Goal: Navigation & Orientation: Find specific page/section

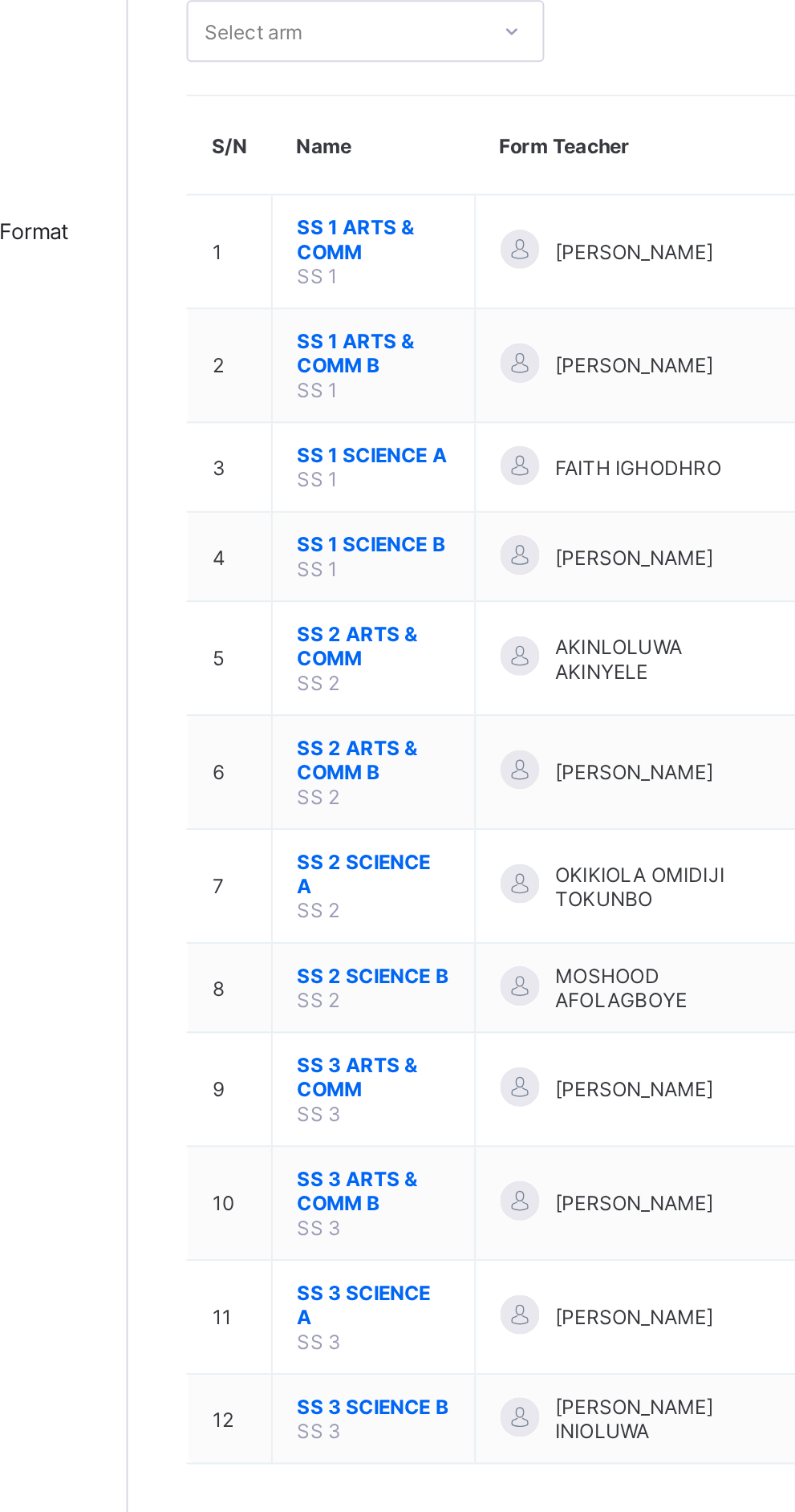
click at [132, 619] on div "Classes Broadsheet CBT Lesson Plan Time Table Assessment Format Help" at bounding box center [96, 788] width 193 height 1448
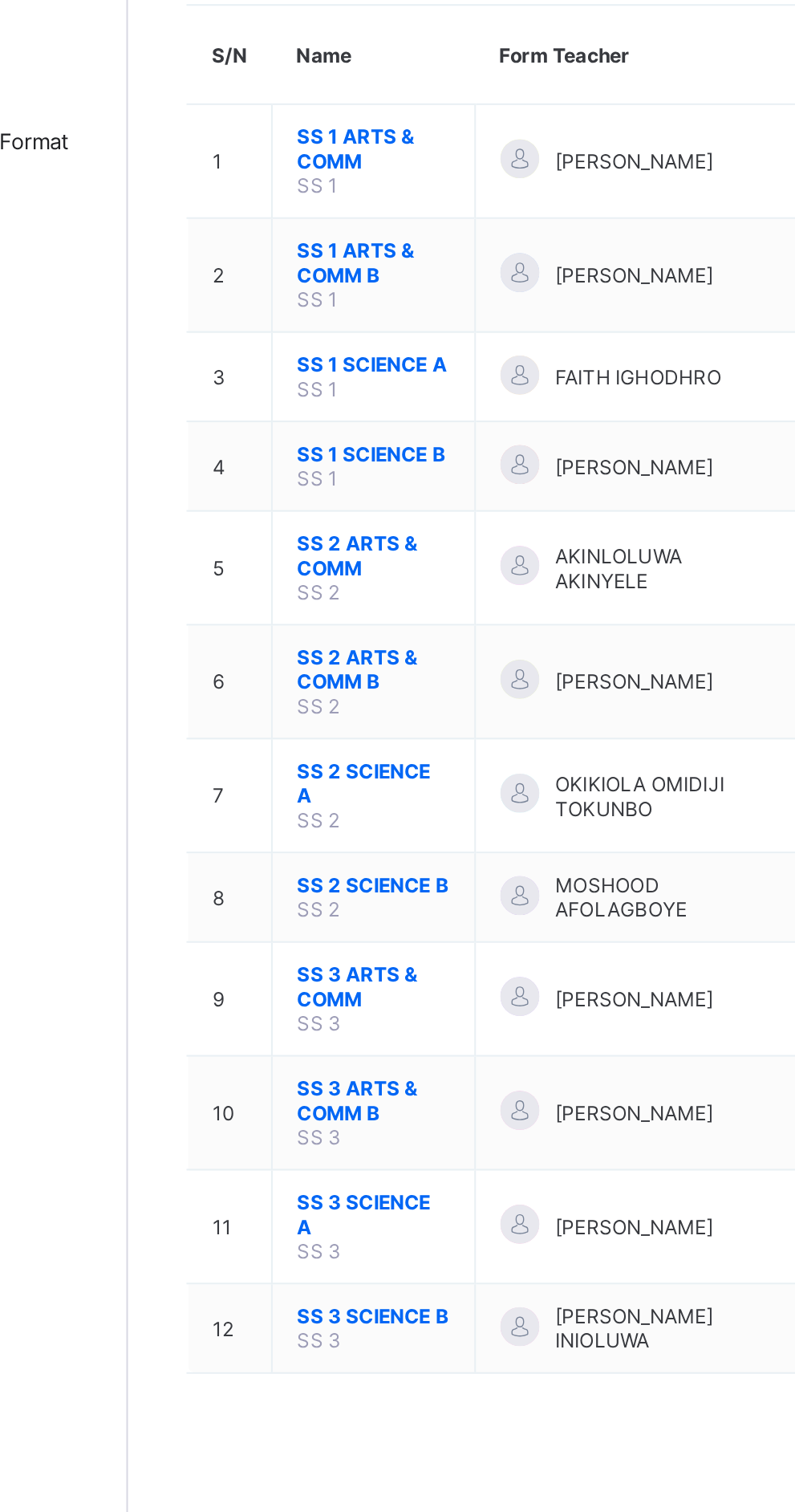
click at [301, 516] on span "SS 2 ARTS & COMM B" at bounding box center [314, 517] width 76 height 24
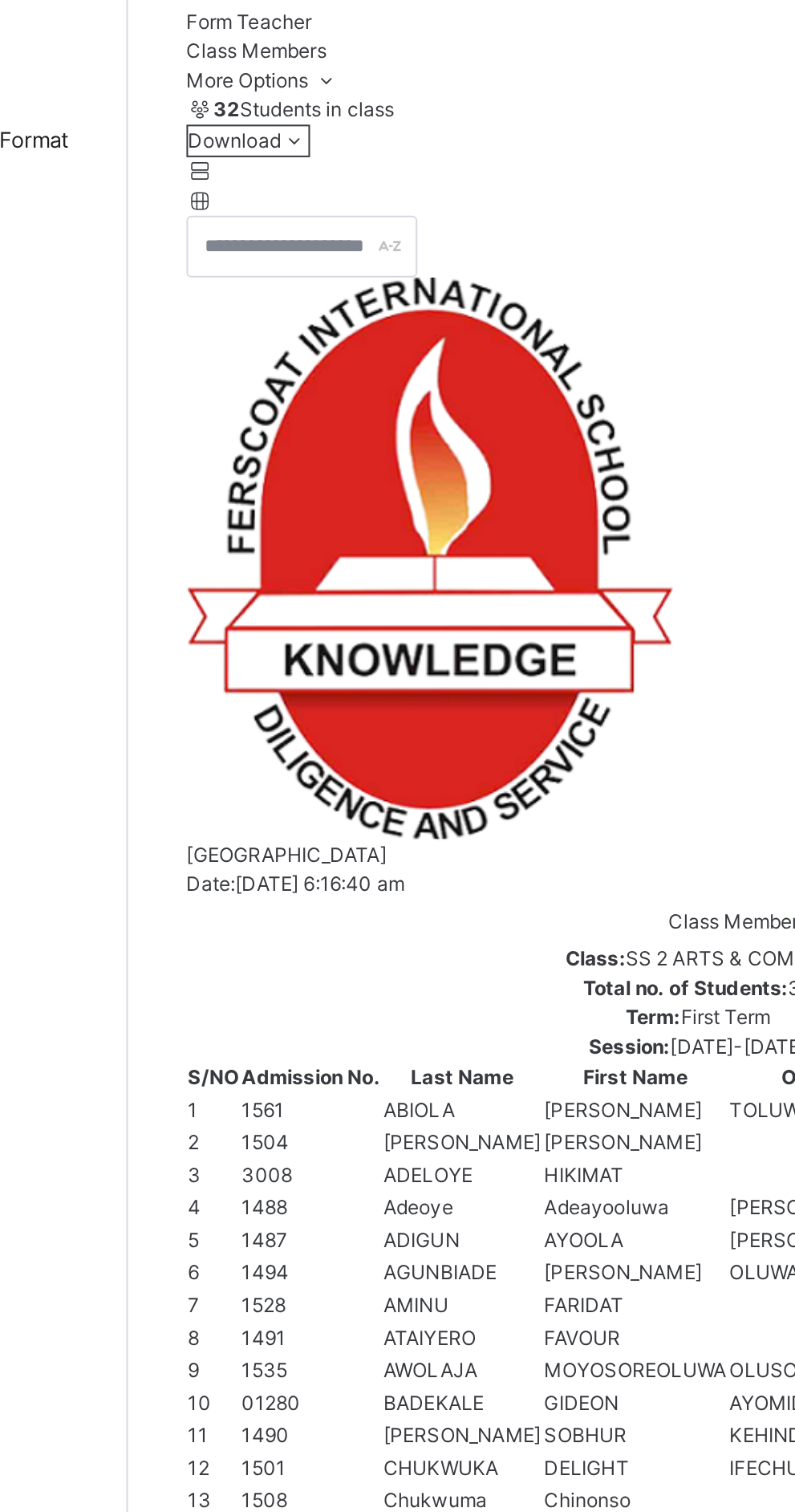
click at [261, 161] on span "Subjects" at bounding box center [240, 154] width 40 height 12
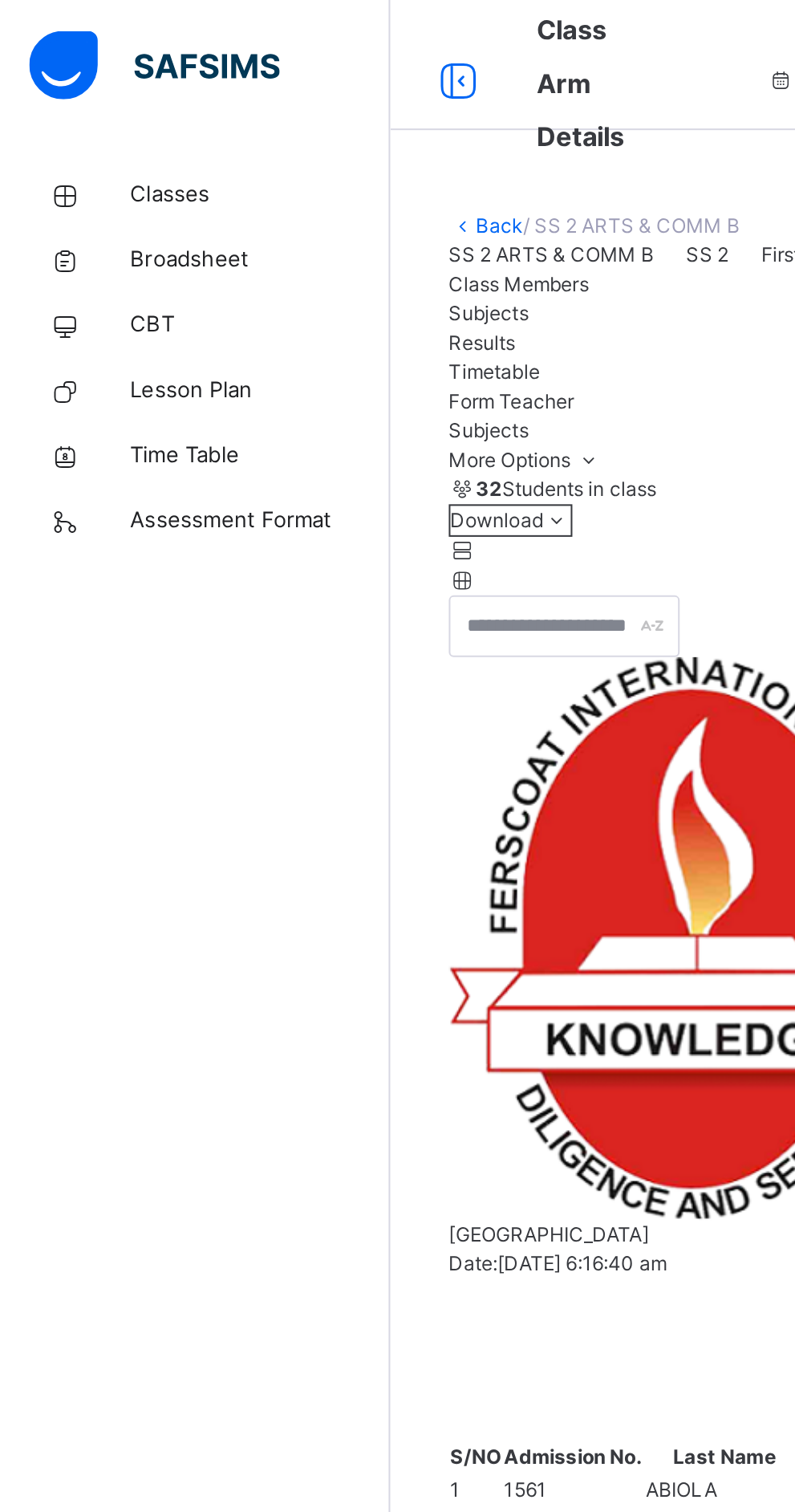
click at [249, 109] on link "Back" at bounding box center [246, 111] width 23 height 12
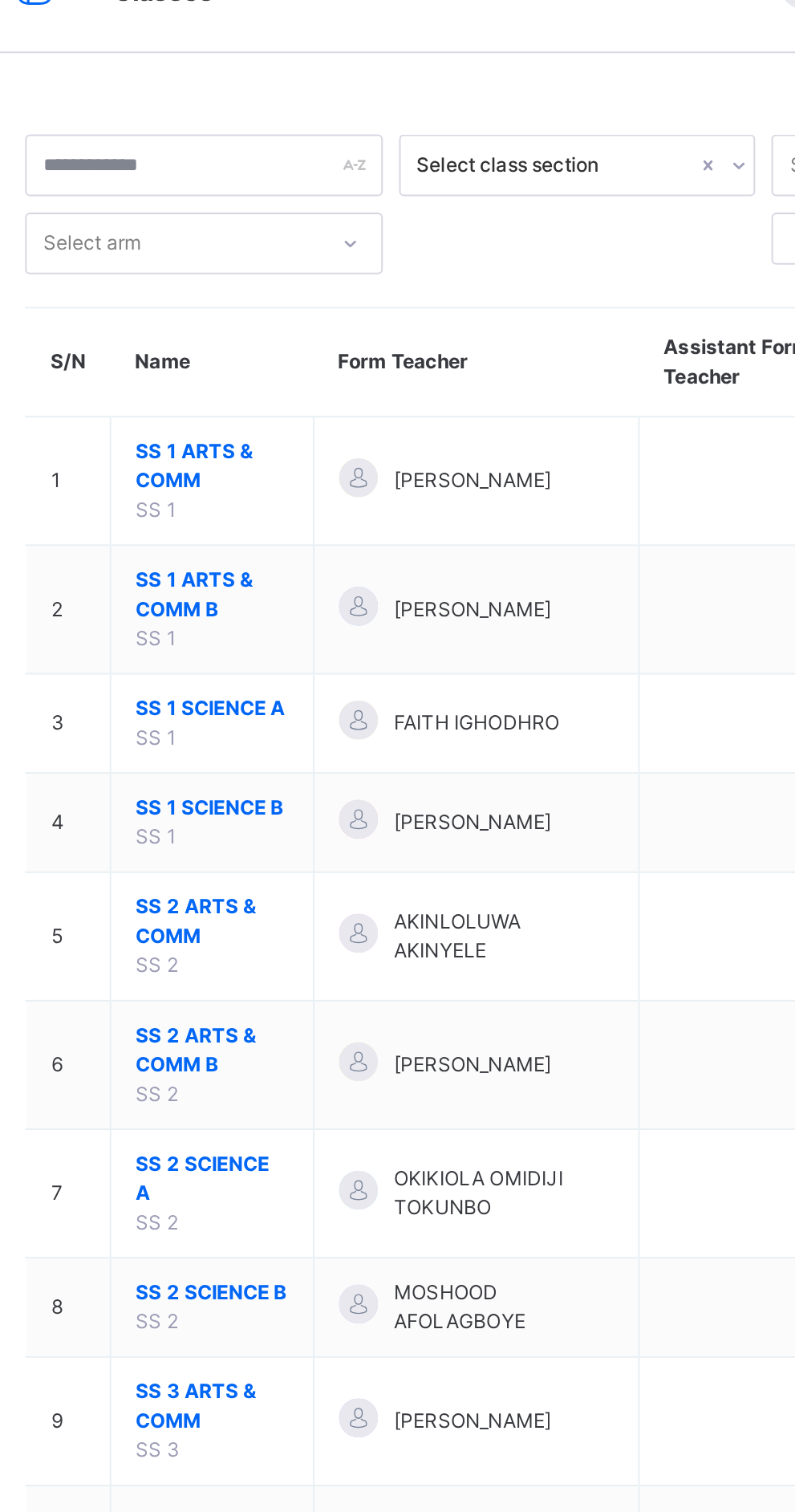
click at [328, 612] on span "SS 2 SCIENCE A" at bounding box center [314, 620] width 76 height 29
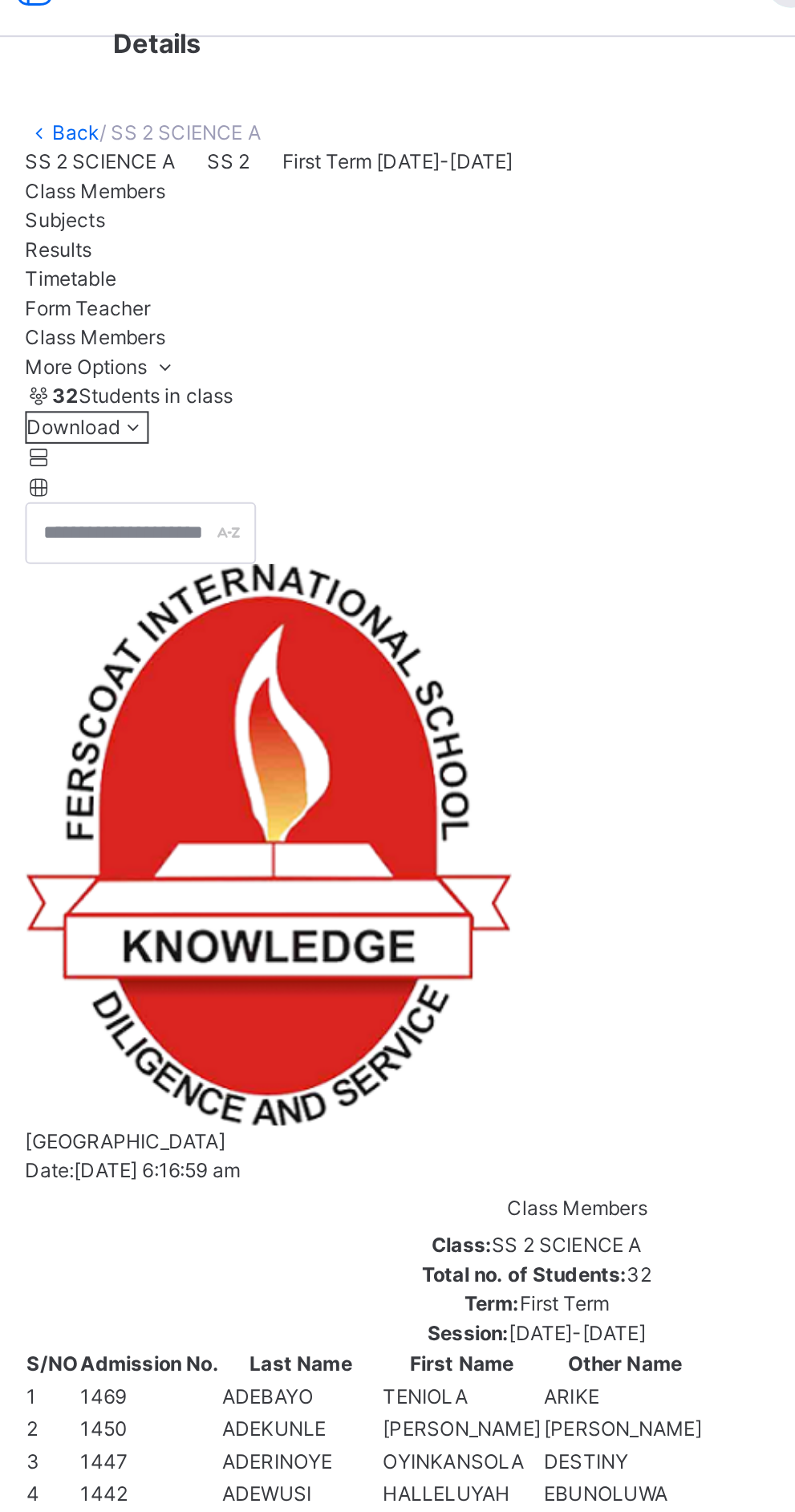
click at [356, 162] on div "Subjects" at bounding box center [493, 154] width 545 height 15
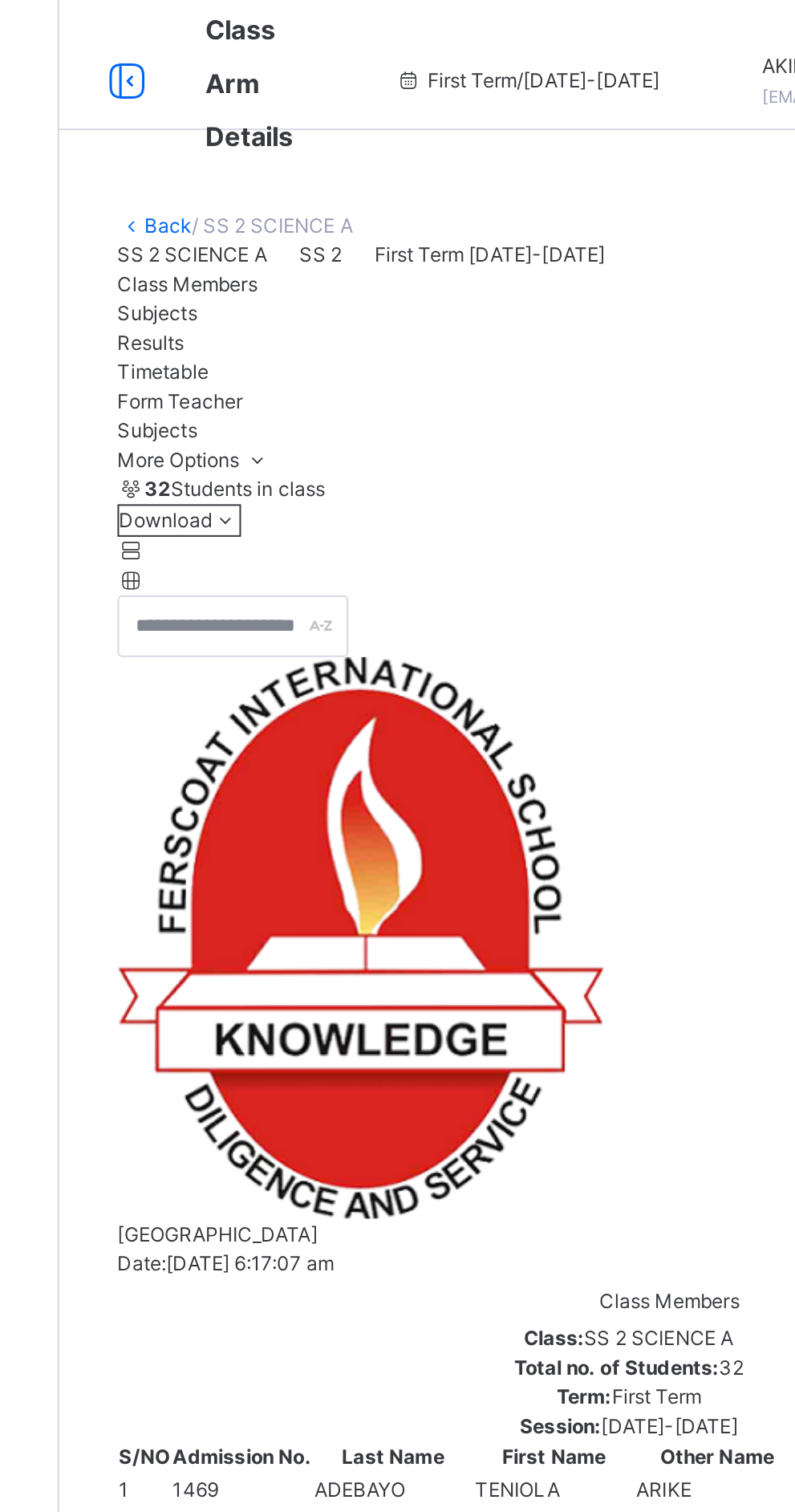
click at [165, 394] on div "Classes Broadsheet CBT Lesson Plan Time Table Assessment Format Help" at bounding box center [96, 788] width 193 height 1448
click at [169, 532] on div "Classes Broadsheet CBT Lesson Plan Time Table Assessment Format Help" at bounding box center [96, 788] width 193 height 1448
